Goal: Find specific page/section: Find specific page/section

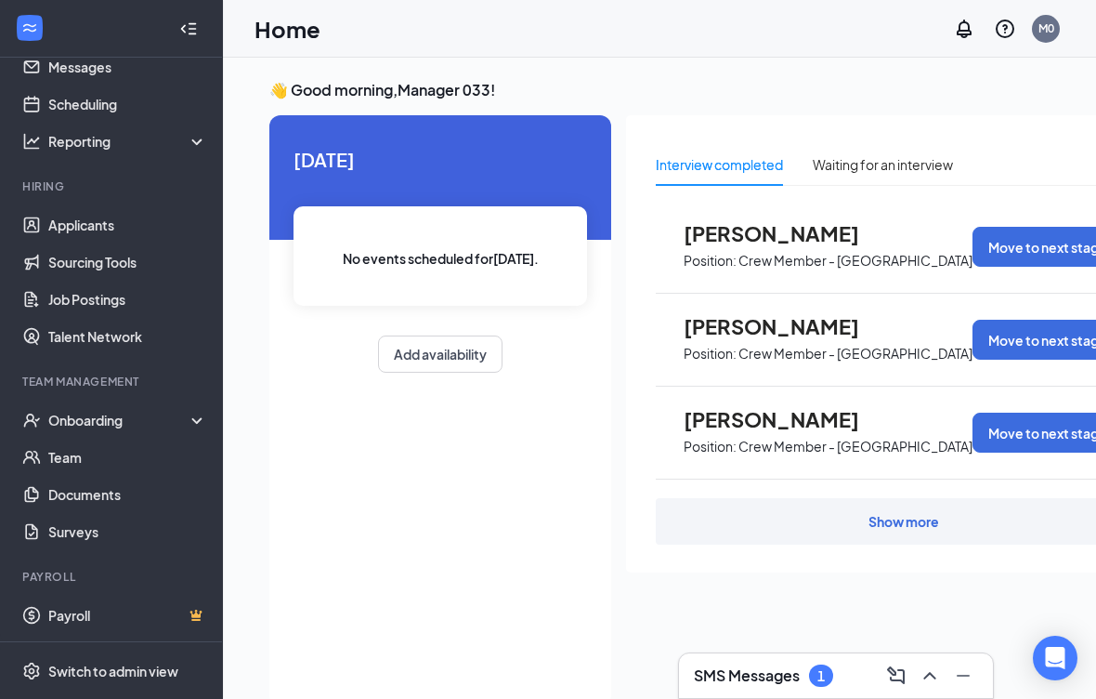
scroll to position [65, 0]
click at [73, 498] on link "Documents" at bounding box center [127, 494] width 159 height 37
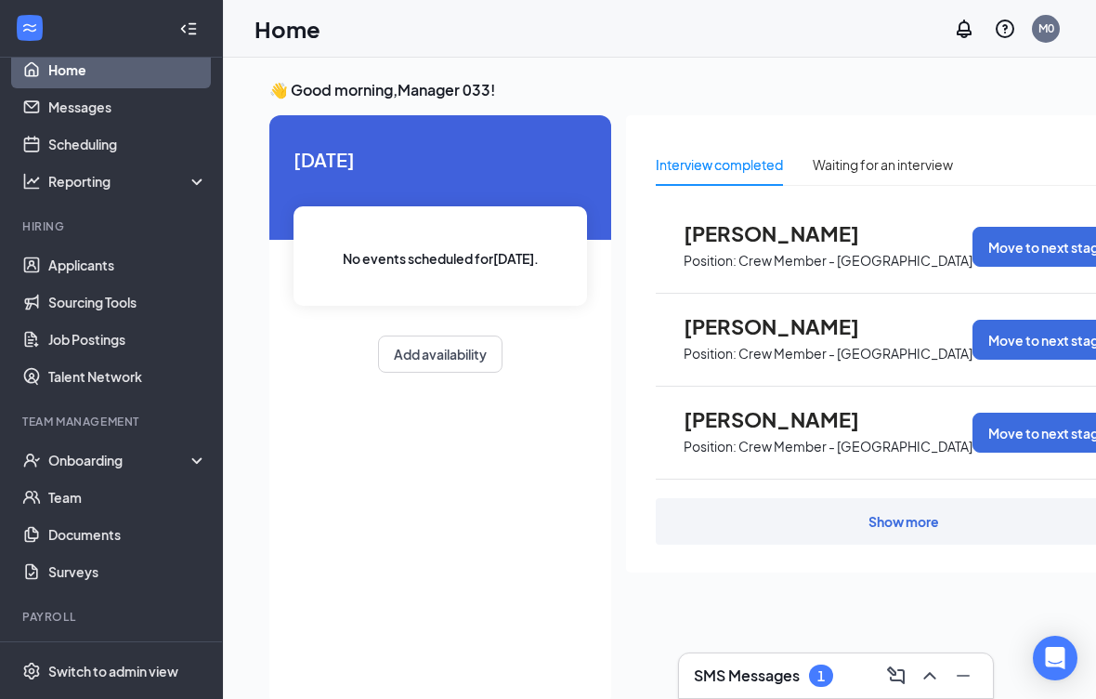
scroll to position [24, 0]
click at [59, 539] on link "Documents" at bounding box center [127, 535] width 159 height 37
